Goal: Task Accomplishment & Management: Manage account settings

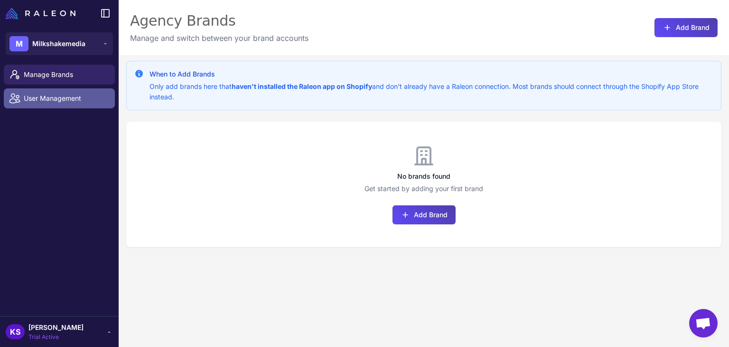
click at [55, 105] on link "User Management" at bounding box center [59, 98] width 111 height 20
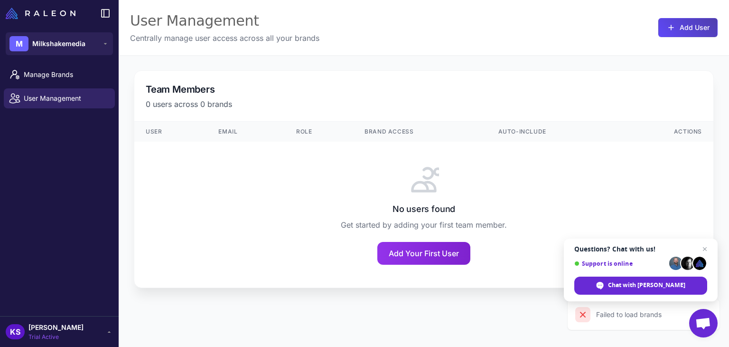
click at [60, 86] on li "User Management" at bounding box center [59, 98] width 119 height 24
click at [61, 76] on span "Manage Brands" at bounding box center [66, 74] width 84 height 10
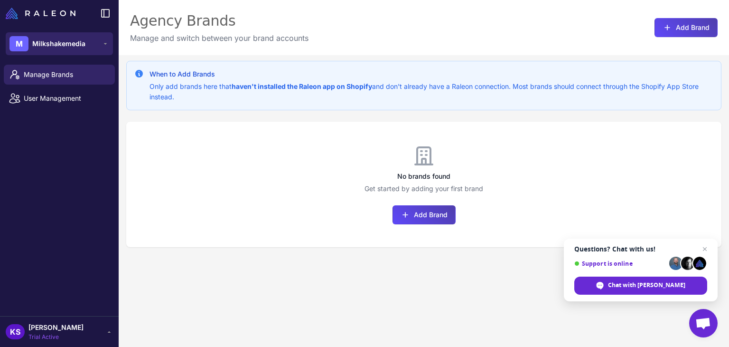
click at [77, 46] on span "Milkshakemedia" at bounding box center [58, 43] width 53 height 10
click at [80, 47] on span "Milkshakemedia" at bounding box center [58, 43] width 53 height 10
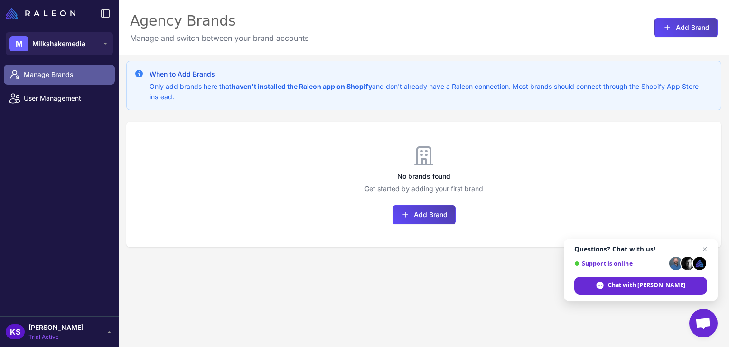
click at [67, 73] on span "Manage Brands" at bounding box center [66, 74] width 84 height 10
